Goal: Task Accomplishment & Management: Manage account settings

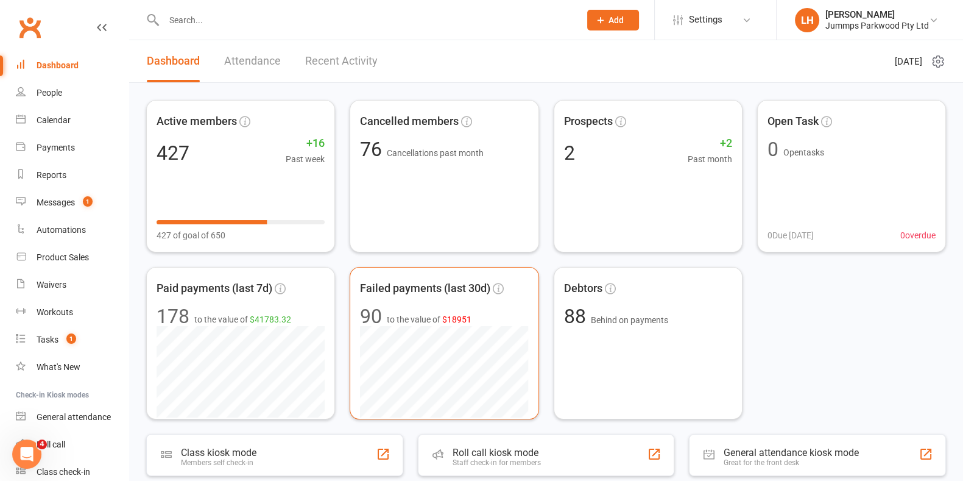
click at [470, 298] on div "Failed payments (last 30d)" at bounding box center [444, 288] width 168 height 22
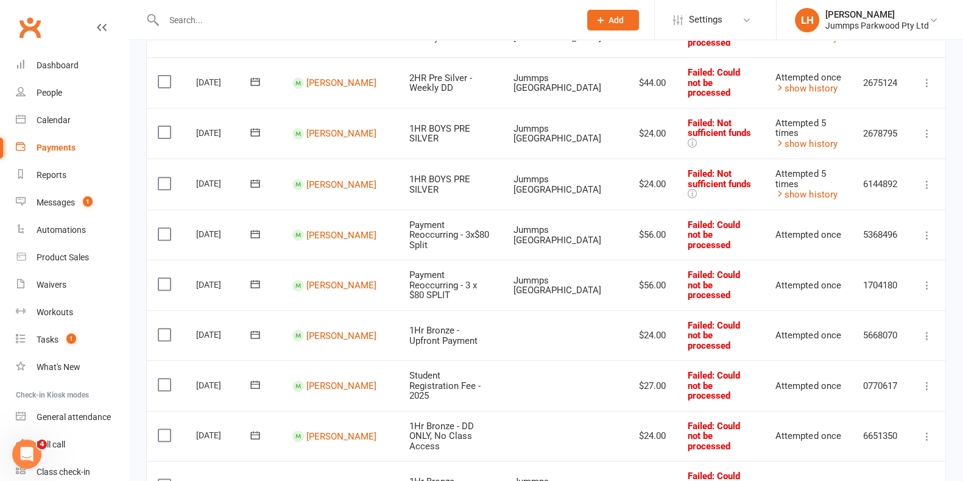
scroll to position [548, 0]
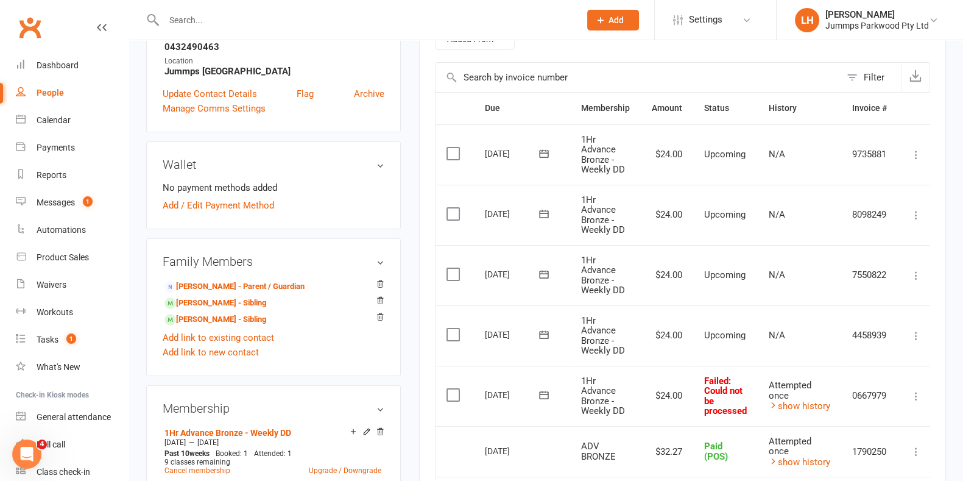
scroll to position [255, 0]
click at [211, 198] on link "Add / Edit Payment Method" at bounding box center [218, 205] width 111 height 15
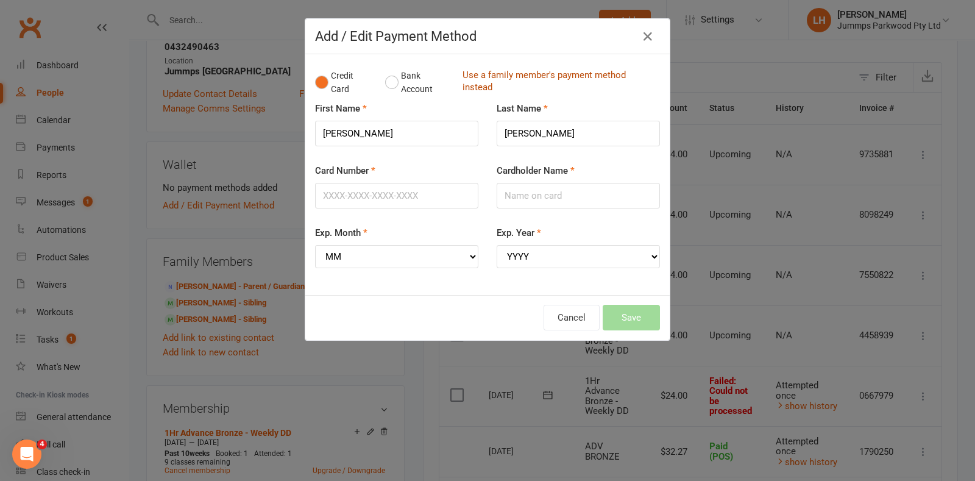
click at [503, 71] on link "Use a family member's payment method instead" at bounding box center [557, 82] width 191 height 27
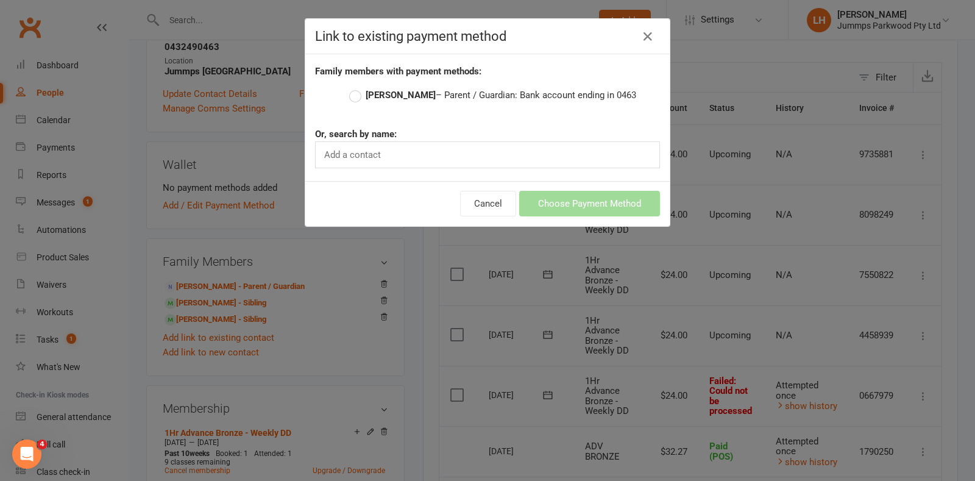
click at [510, 100] on label "[PERSON_NAME] – Parent / Guardian: Bank account ending in 0463" at bounding box center [492, 95] width 287 height 15
click at [357, 88] on input "[PERSON_NAME] – Parent / Guardian: Bank account ending in 0463" at bounding box center [353, 88] width 8 height 0
click at [616, 200] on button "Choose Payment Method" at bounding box center [589, 204] width 141 height 26
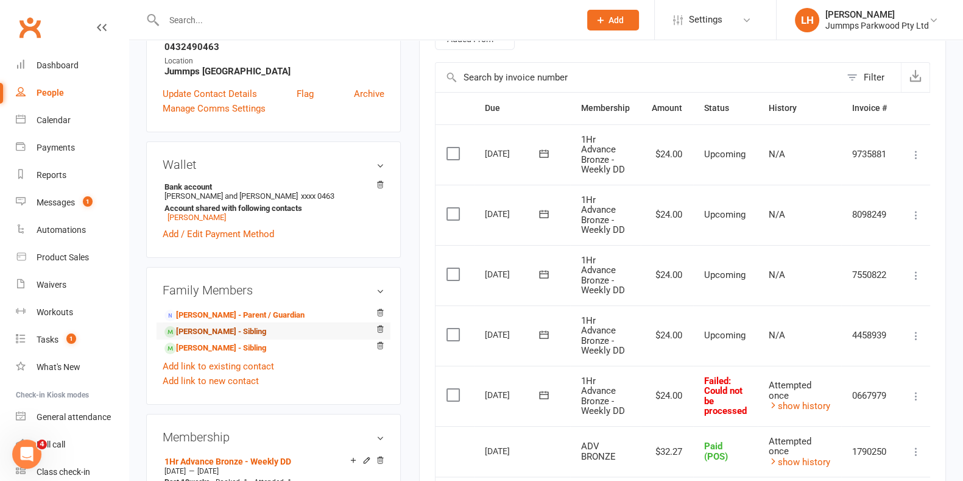
click at [221, 328] on link "[PERSON_NAME] - Sibling" at bounding box center [215, 331] width 102 height 13
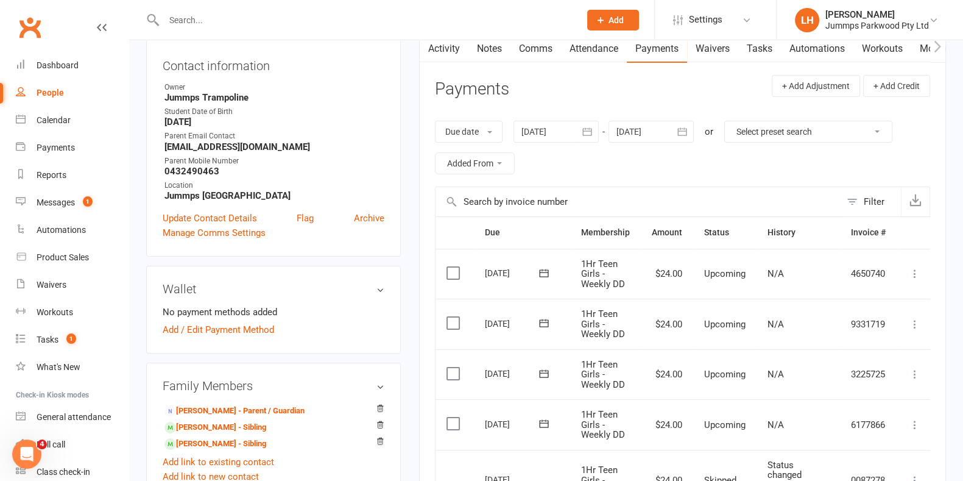
scroll to position [139, 0]
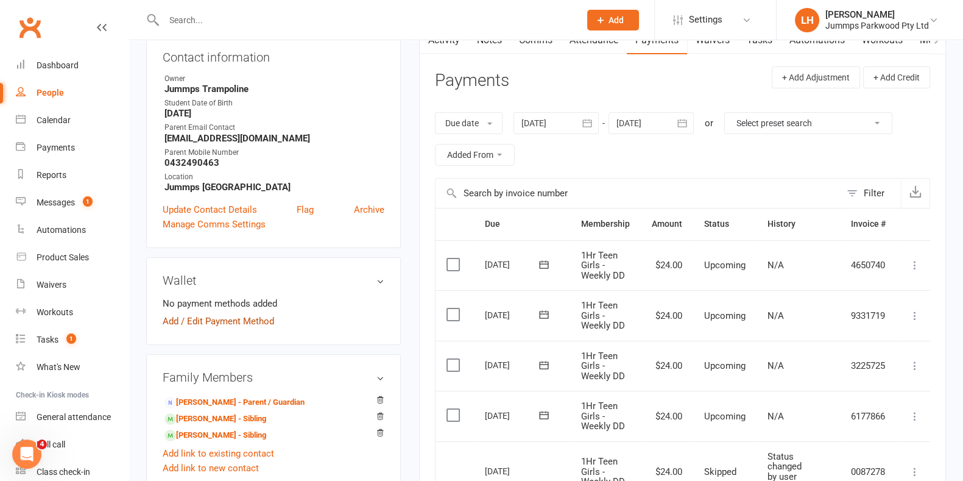
click at [243, 318] on link "Add / Edit Payment Method" at bounding box center [218, 321] width 111 height 15
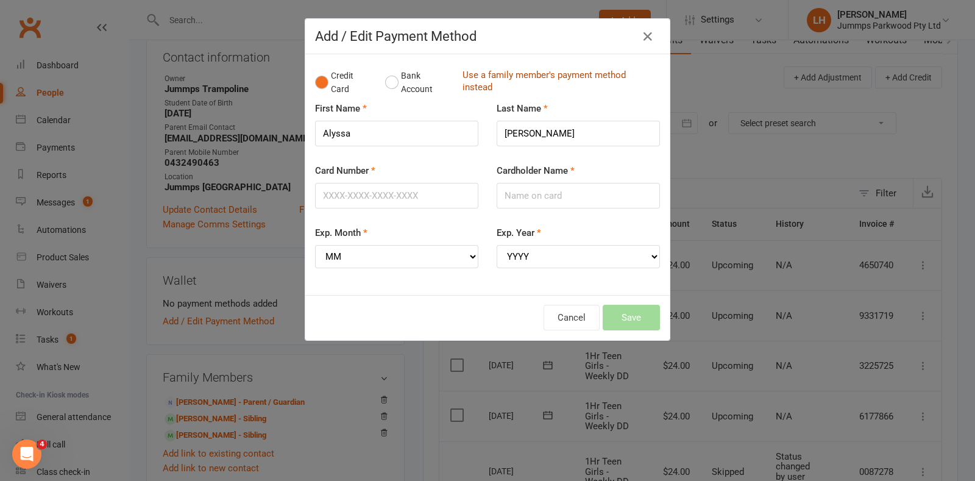
click at [576, 74] on link "Use a family member's payment method instead" at bounding box center [557, 82] width 191 height 27
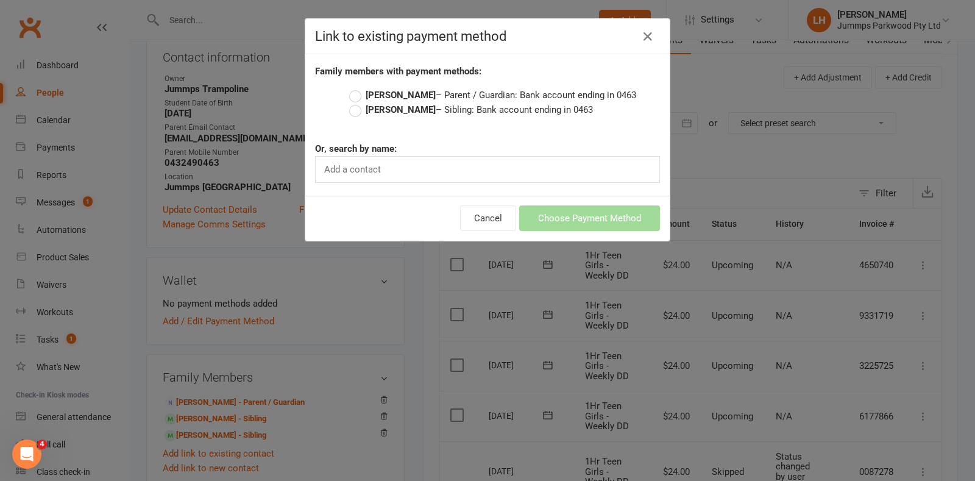
click at [565, 89] on label "[PERSON_NAME] – Parent / Guardian: Bank account ending in 0463" at bounding box center [492, 95] width 287 height 15
click at [357, 88] on input "[PERSON_NAME] – Parent / Guardian: Bank account ending in 0463" at bounding box center [353, 88] width 8 height 0
click at [599, 217] on button "Choose Payment Method" at bounding box center [589, 218] width 141 height 26
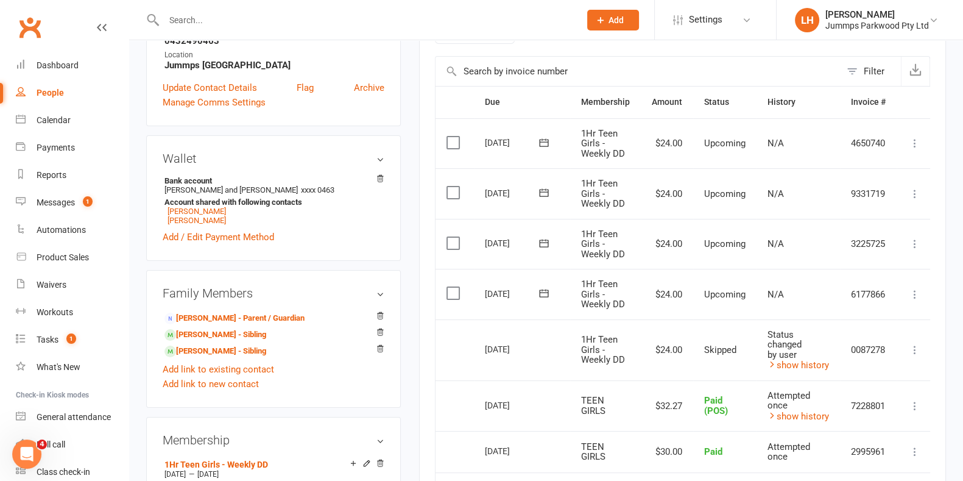
scroll to position [275, 0]
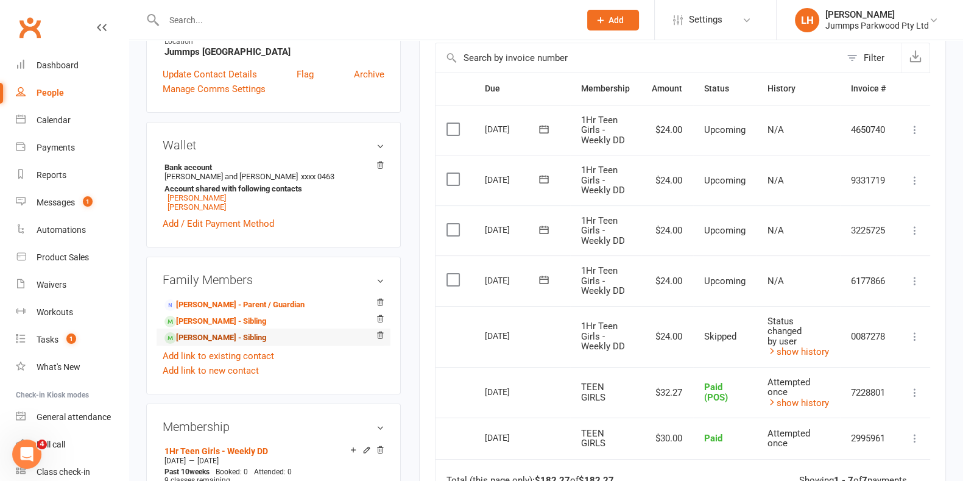
click at [259, 338] on link "[PERSON_NAME] - Sibling" at bounding box center [215, 337] width 102 height 13
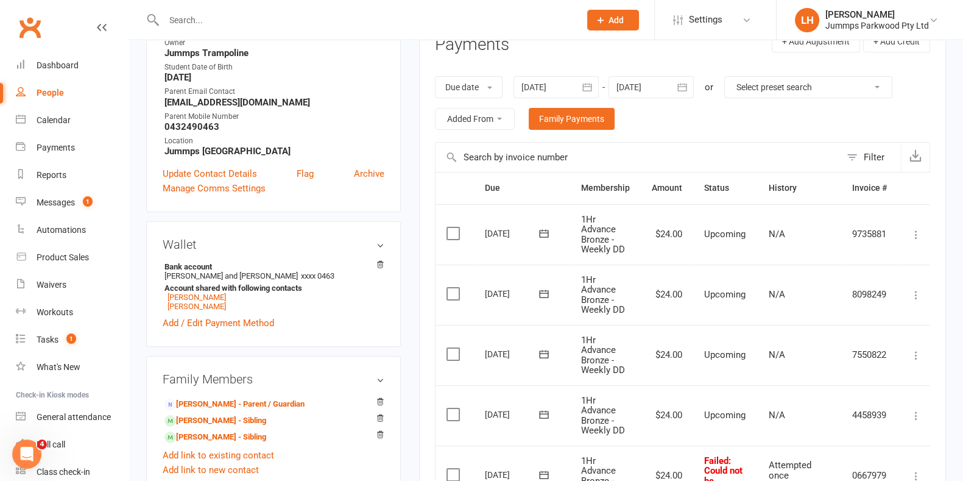
scroll to position [183, 0]
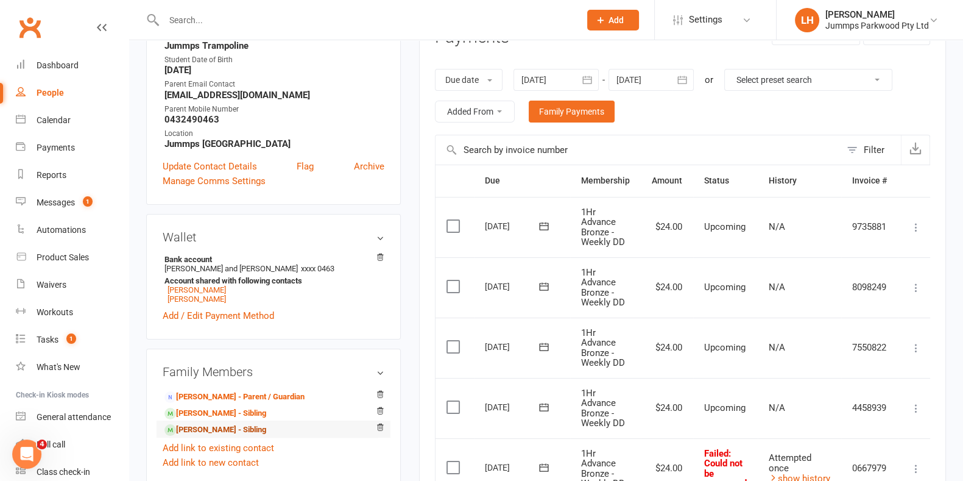
click at [225, 432] on link "[PERSON_NAME] - Sibling" at bounding box center [215, 429] width 102 height 13
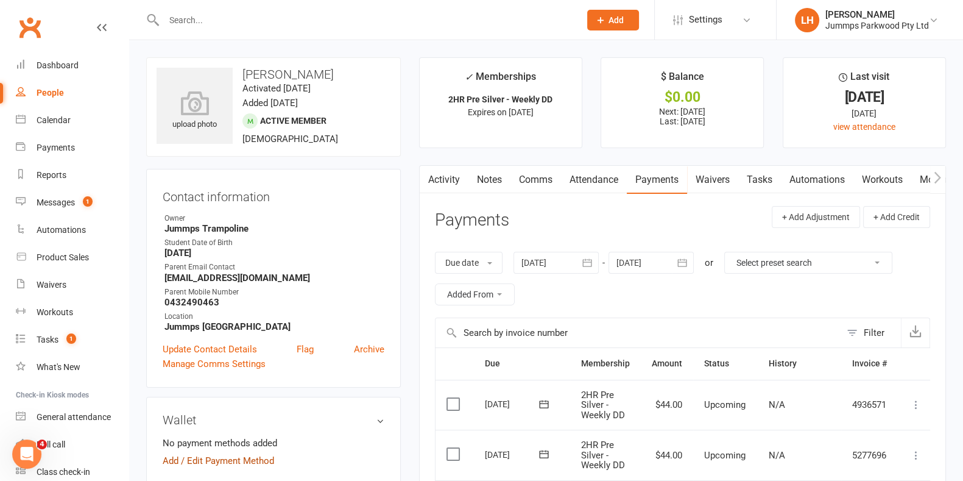
click at [256, 465] on link "Add / Edit Payment Method" at bounding box center [218, 460] width 111 height 15
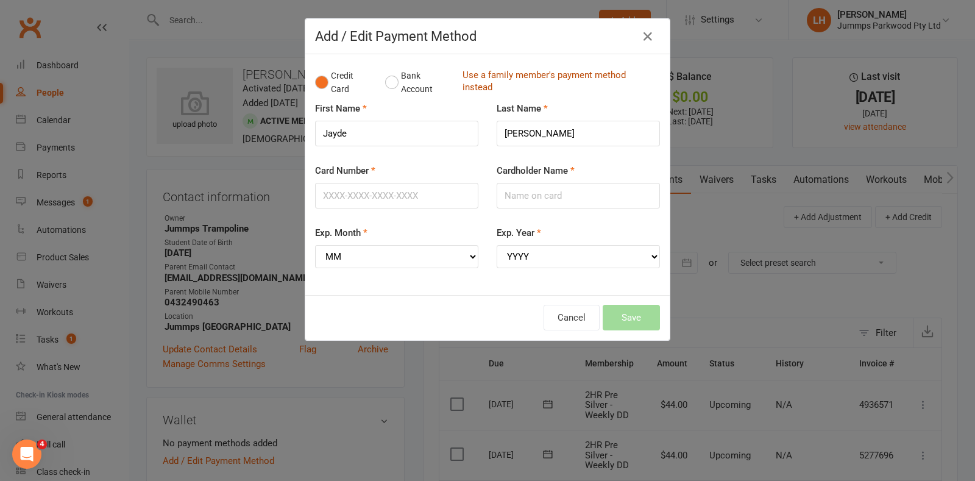
click at [573, 80] on link "Use a family member's payment method instead" at bounding box center [557, 82] width 191 height 27
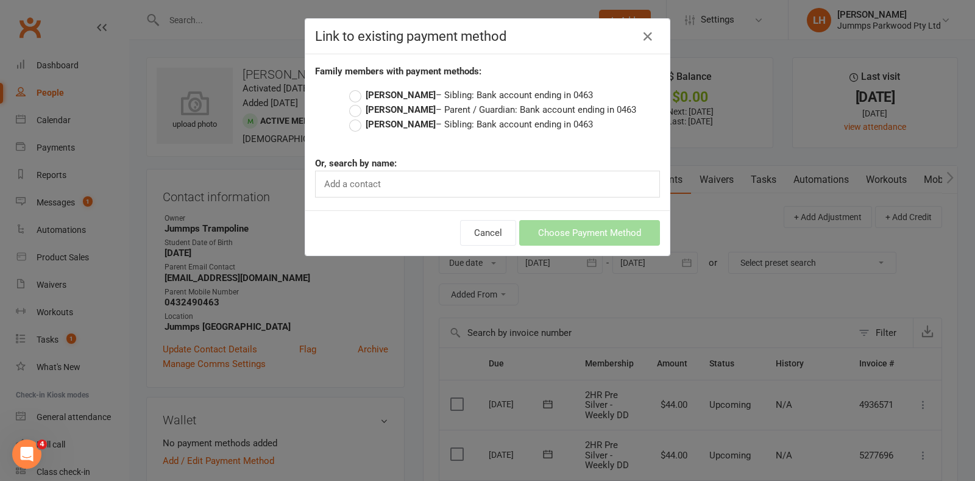
click at [529, 90] on label "[PERSON_NAME] – Sibling: Bank account ending in 0463" at bounding box center [471, 95] width 244 height 15
click at [357, 88] on input "[PERSON_NAME] – Sibling: Bank account ending in 0463" at bounding box center [353, 88] width 8 height 0
click at [485, 105] on label "[PERSON_NAME] – Parent / Guardian: Bank account ending in 0463" at bounding box center [492, 109] width 287 height 15
click at [357, 102] on input "[PERSON_NAME] – Parent / Guardian: Bank account ending in 0463" at bounding box center [353, 102] width 8 height 0
click at [599, 231] on button "Choose Payment Method" at bounding box center [589, 233] width 141 height 26
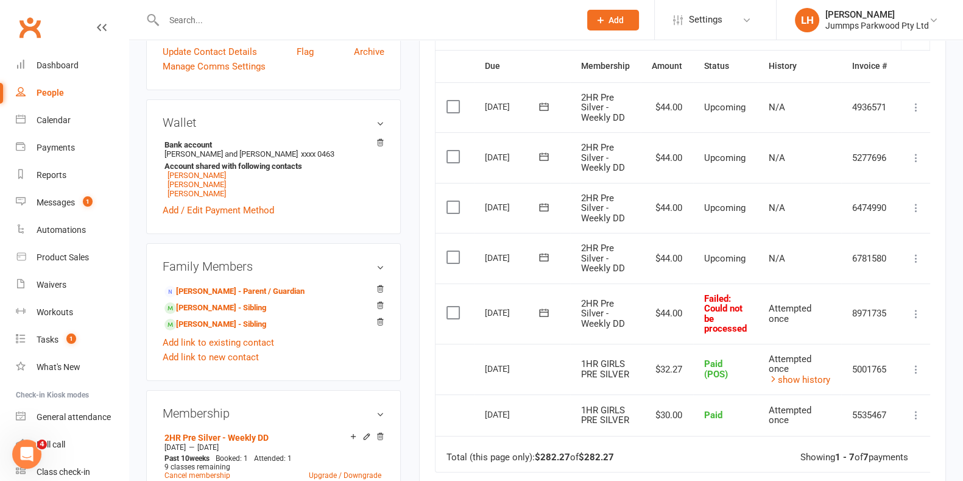
scroll to position [308, 0]
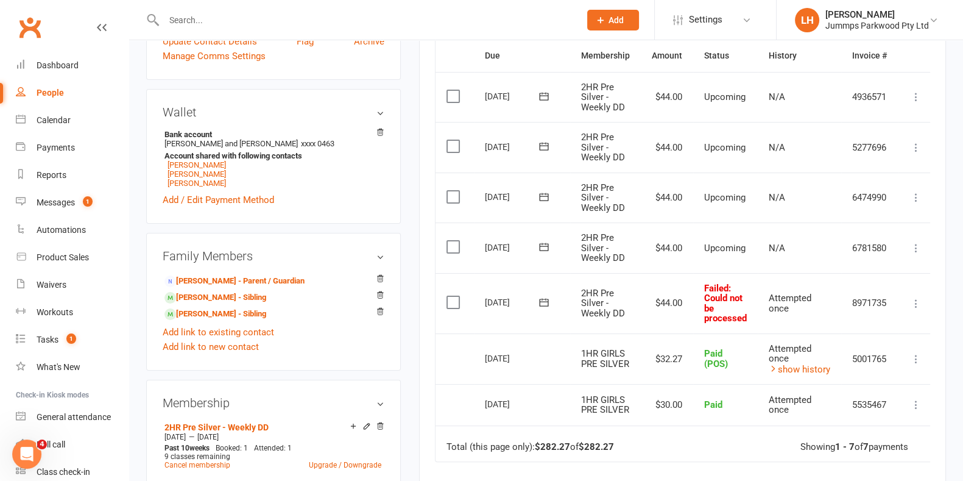
click at [451, 299] on label at bounding box center [455, 302] width 16 height 12
click at [451, 296] on input "checkbox" at bounding box center [451, 296] width 8 height 0
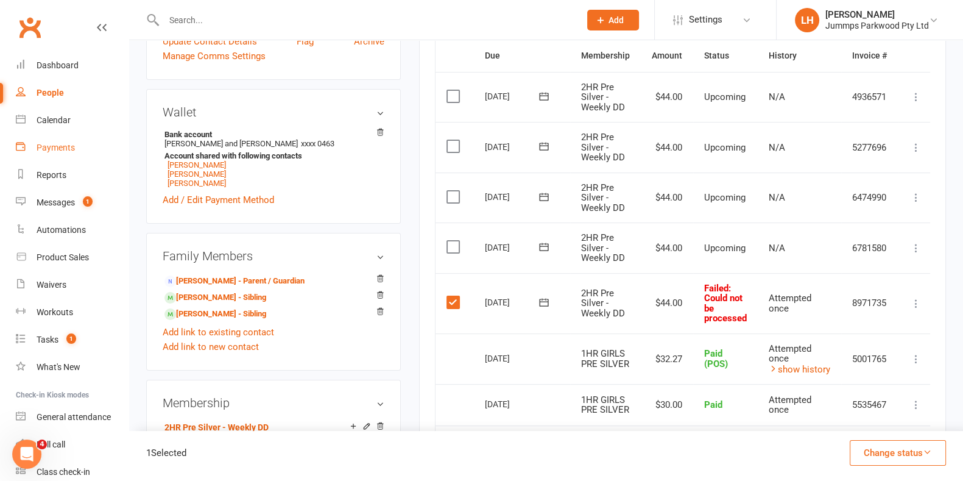
click at [56, 146] on div "Payments" at bounding box center [56, 148] width 38 height 10
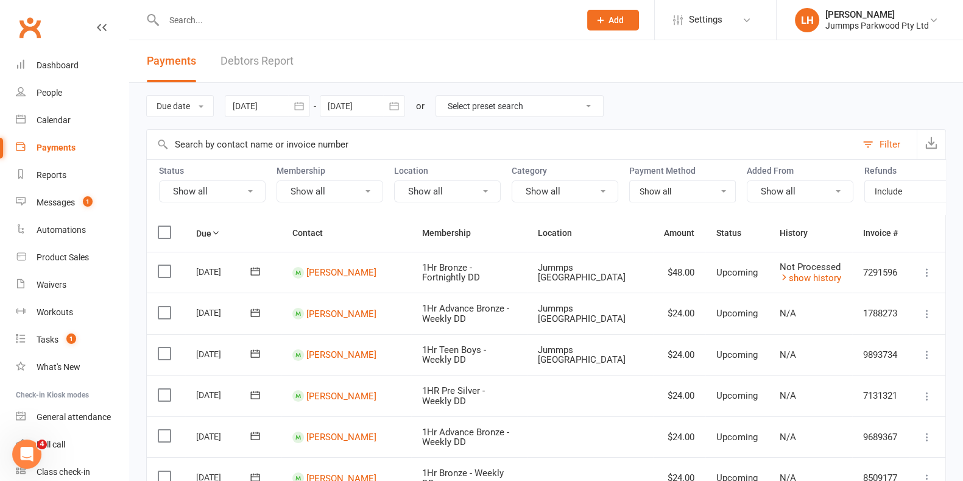
click at [270, 143] on input "text" at bounding box center [502, 144] width 710 height 29
click at [55, 205] on div "Messages" at bounding box center [56, 202] width 38 height 10
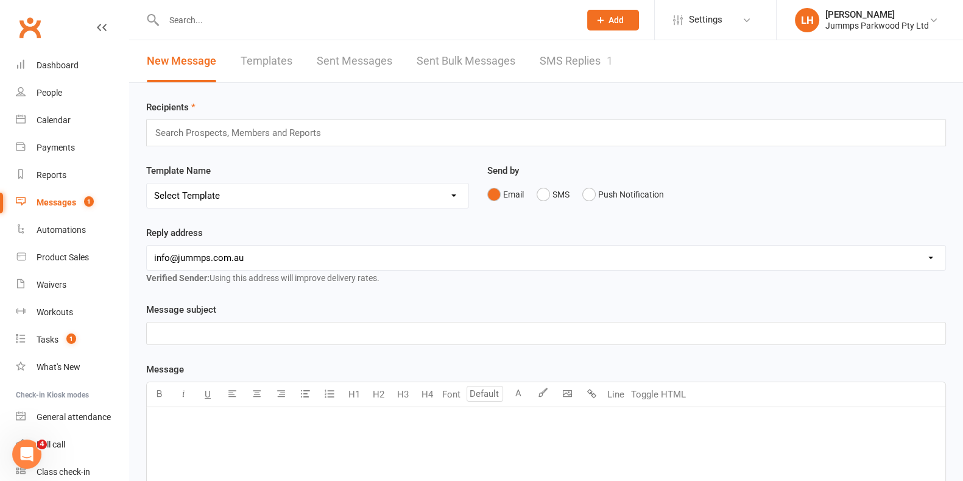
click at [58, 202] on div "Messages" at bounding box center [57, 202] width 40 height 10
click at [71, 205] on div "Messages" at bounding box center [57, 202] width 40 height 10
